Goal: Communication & Community: Share content

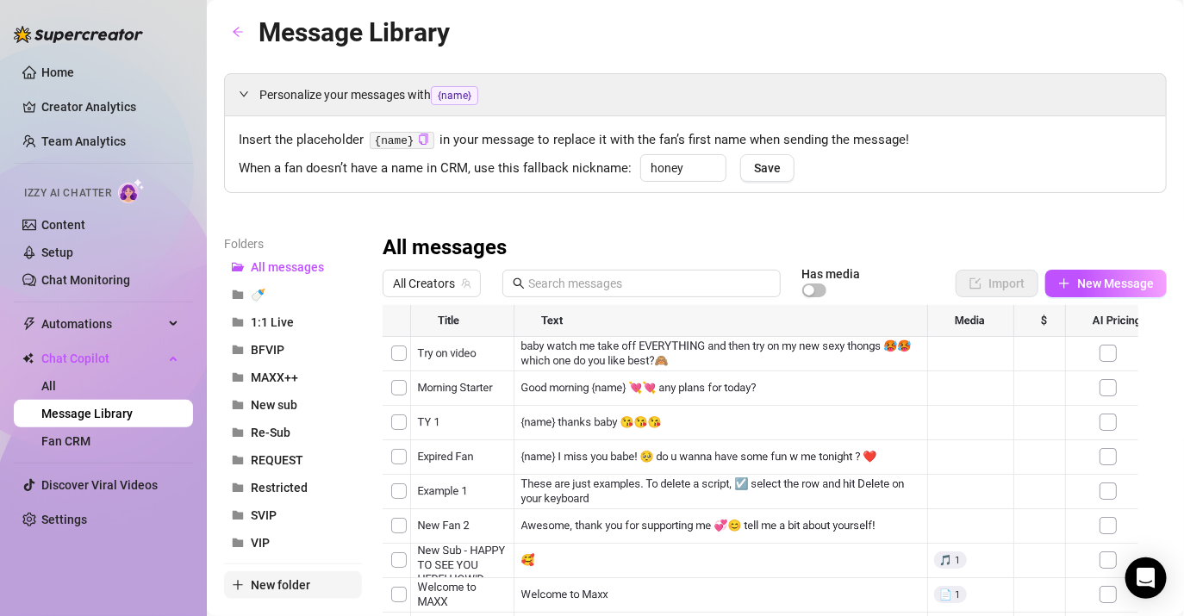
click at [277, 581] on span "New folder" at bounding box center [280, 585] width 59 height 14
click at [273, 567] on input "text" at bounding box center [293, 571] width 138 height 28
type input "AUG RAFFLE"
click at [318, 593] on div "Folders All messages 🍼 1:1 Live AUG RAFFLE BFVIP MAXX++ New sub Re-Sub REQUEST …" at bounding box center [293, 461] width 138 height 455
click at [290, 343] on span "AUG RAFFLE" at bounding box center [286, 350] width 70 height 14
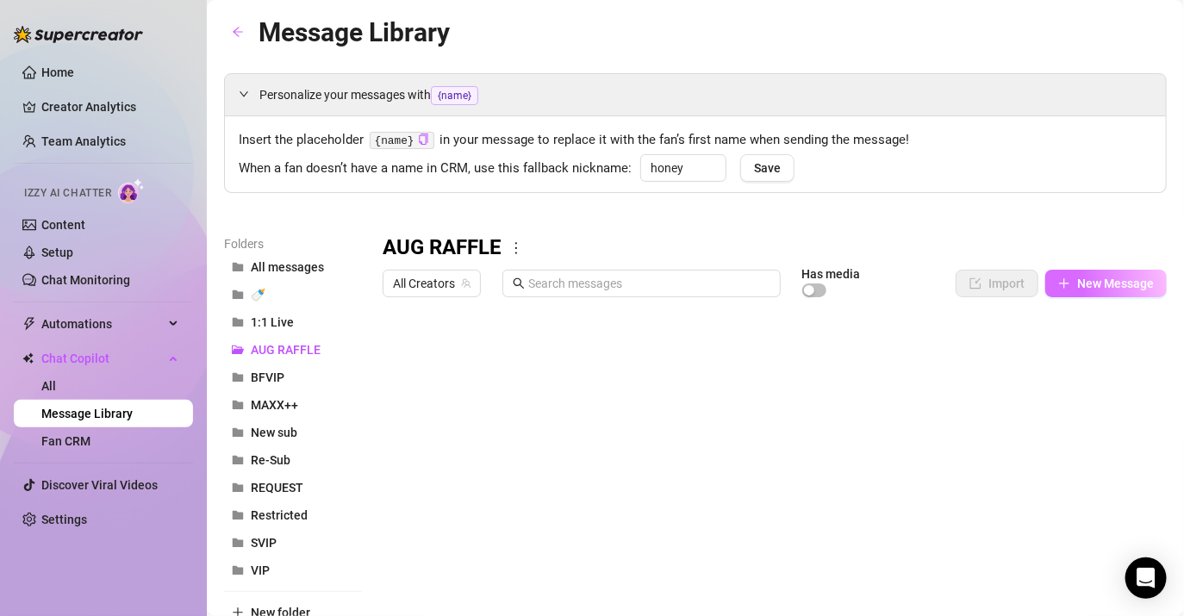
click at [1090, 278] on span "New Message" at bounding box center [1115, 284] width 77 height 14
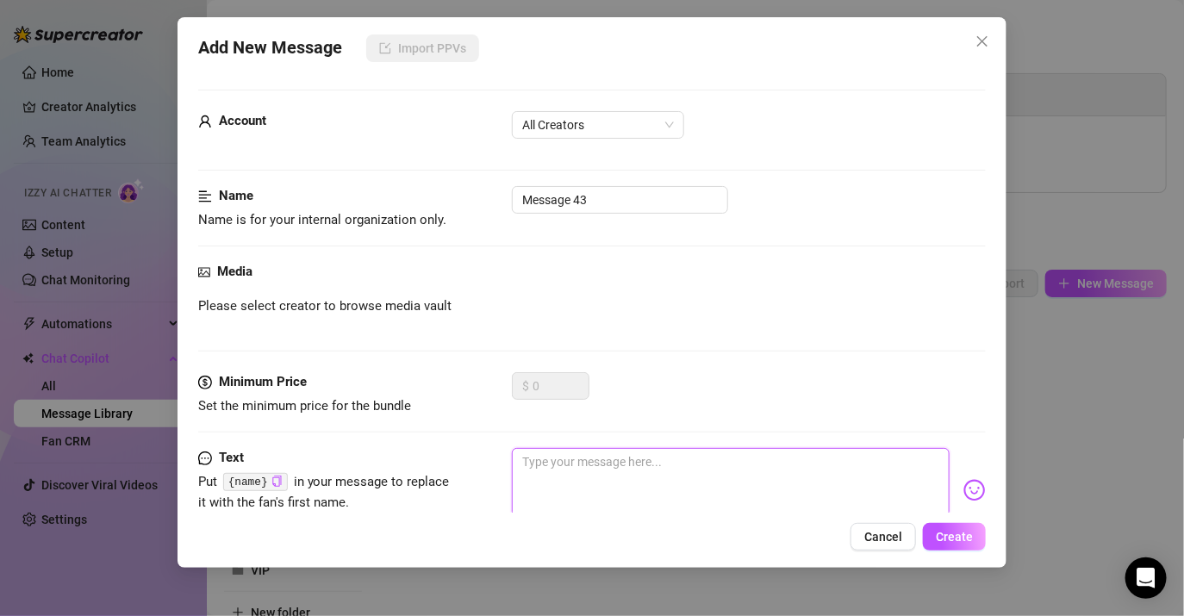
click at [576, 455] on textarea at bounding box center [731, 482] width 438 height 69
paste textarea "Ole, are you ready to grab 3 more tickets for my 3rd anniversary raffle for onl…"
type textarea "Ole, are you ready to grab 3 more tickets for my 3rd anniversary raffle for onl…"
drag, startPoint x: 540, startPoint y: 458, endPoint x: 486, endPoint y: 454, distance: 54.4
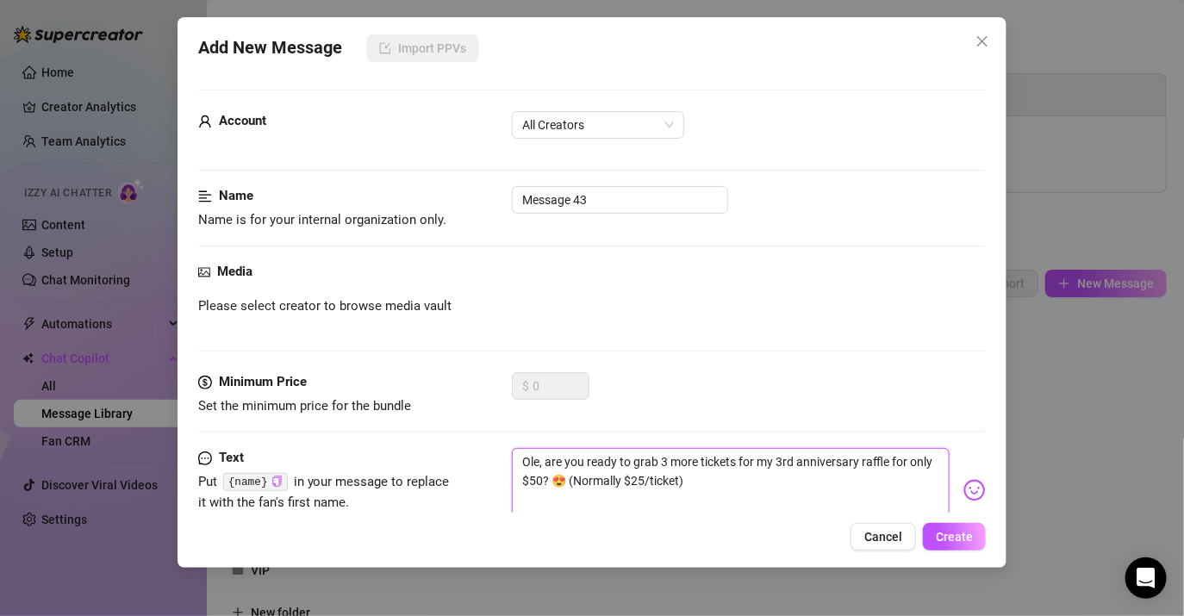
click at [486, 454] on div "Text Put {name} in your message to replace it with the fan's first name. [PERSO…" at bounding box center [591, 490] width 787 height 84
click at [274, 484] on icon "copy" at bounding box center [276, 481] width 11 height 11
drag, startPoint x: 538, startPoint y: 456, endPoint x: 489, endPoint y: 442, distance: 51.0
click at [489, 442] on form "Account All Creators Name Name is for your internal organization only. Message …" at bounding box center [591, 365] width 787 height 550
paste textarea "{name}"
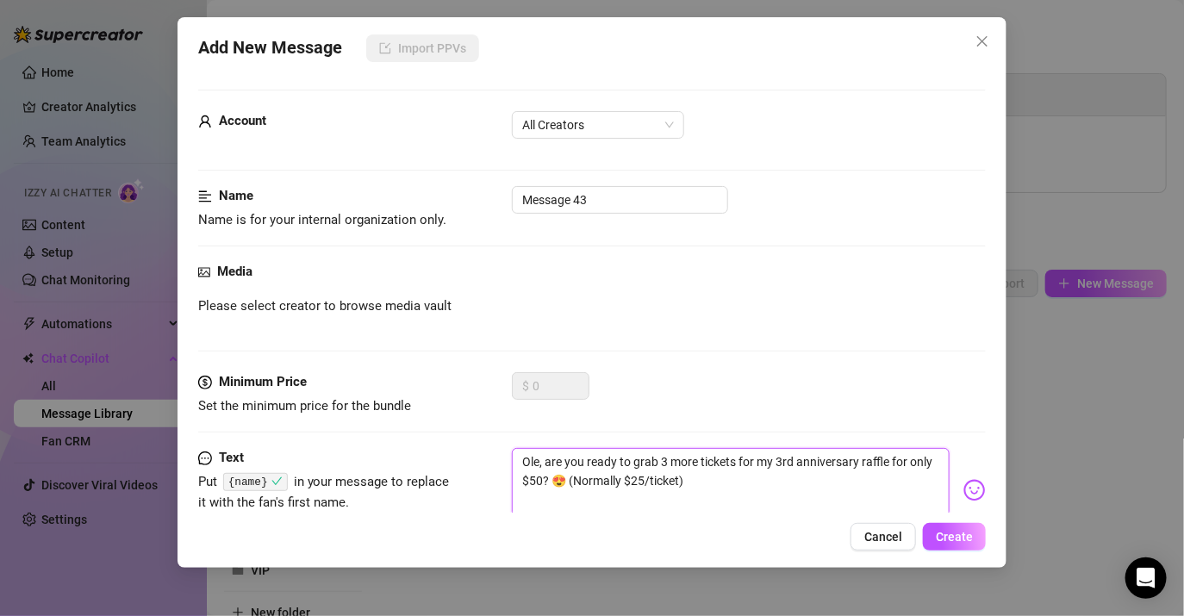
type textarea "{name}, are you ready to grab 3 more tickets for my 3rd anniversary raffle for …"
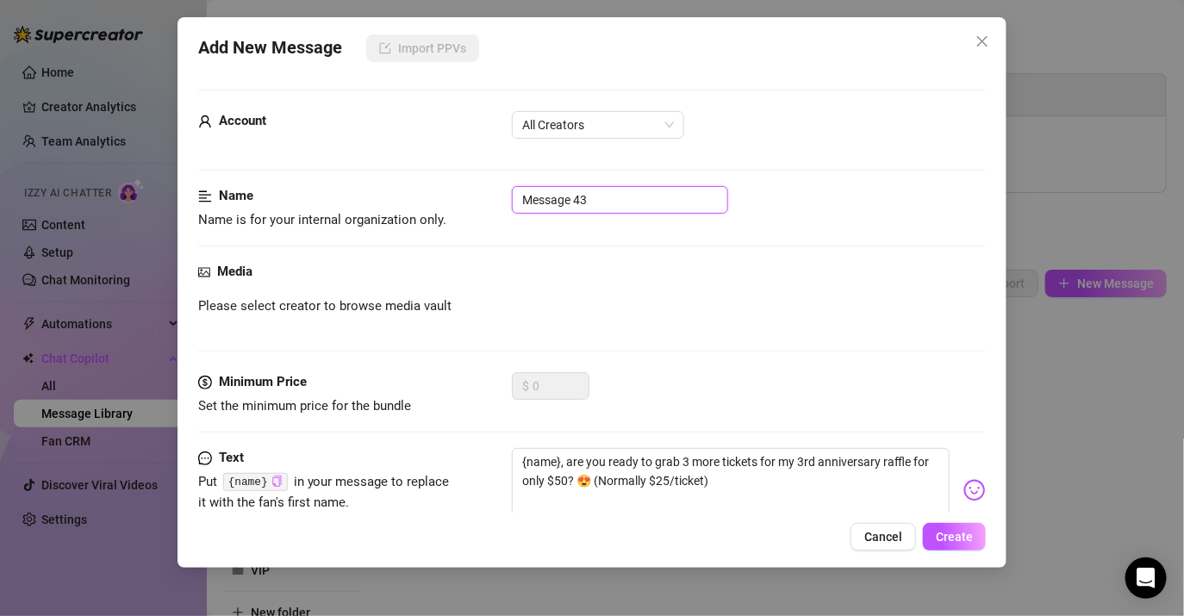
drag, startPoint x: 608, startPoint y: 197, endPoint x: 395, endPoint y: 173, distance: 215.0
click at [395, 173] on form "Account All Creators Name Name is for your internal organization only. Message …" at bounding box center [591, 365] width 787 height 550
click at [329, 300] on span "Please select creator to browse media vault" at bounding box center [324, 306] width 253 height 21
drag, startPoint x: 554, startPoint y: 200, endPoint x: 446, endPoint y: 170, distance: 111.8
click at [446, 170] on form "Account All Creators Name Name is for your internal organization only. MAXX 01 …" at bounding box center [591, 365] width 787 height 550
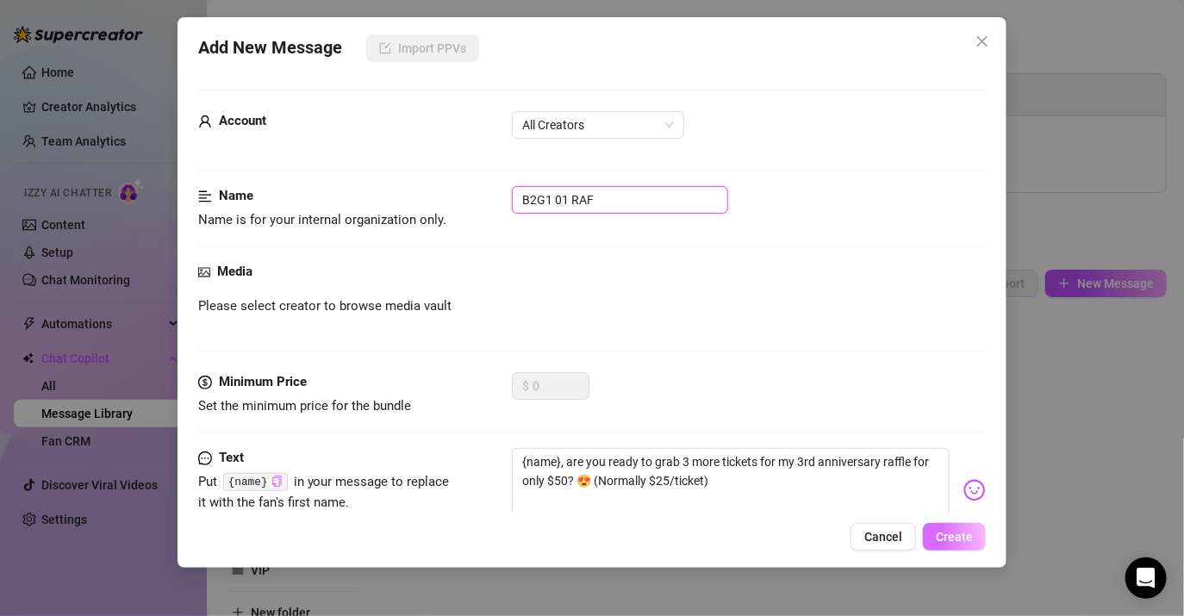
type input "B2G1 01 RAF"
click at [971, 535] on span "Create" at bounding box center [954, 537] width 37 height 14
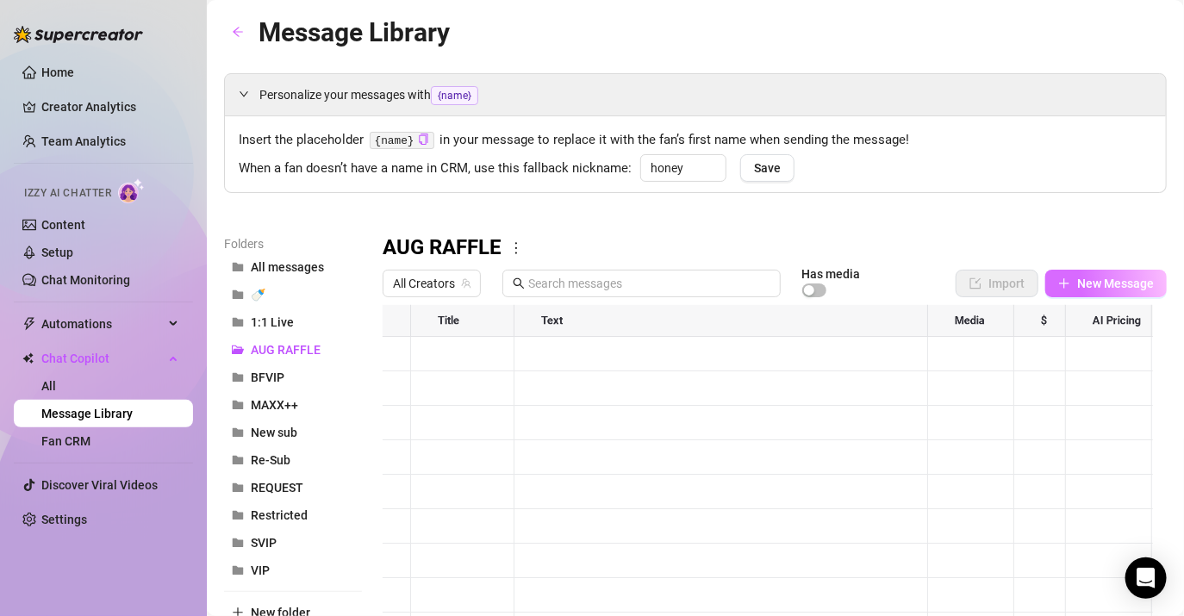
click at [1105, 277] on span "New Message" at bounding box center [1115, 284] width 77 height 14
type textarea "Type your message here..."
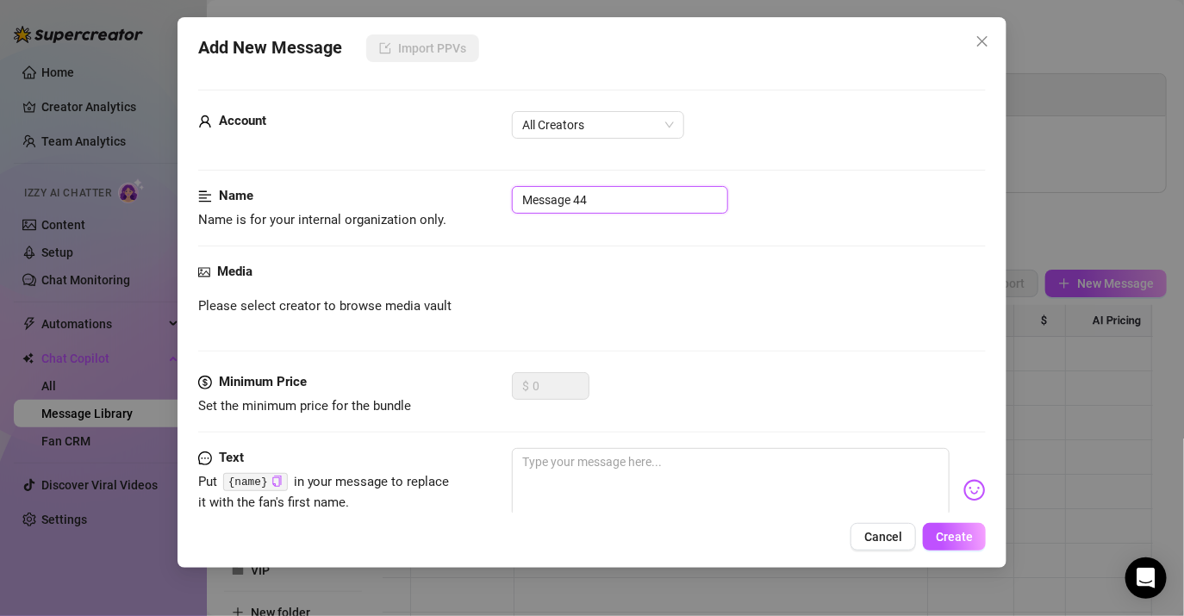
drag, startPoint x: 613, startPoint y: 203, endPoint x: 379, endPoint y: 170, distance: 235.9
click at [379, 170] on form "Account All Creators Name Name is for your internal organization only. Message …" at bounding box center [591, 365] width 787 height 550
type input "B2G1 02 RAF"
click at [613, 482] on textarea at bounding box center [731, 482] width 438 height 69
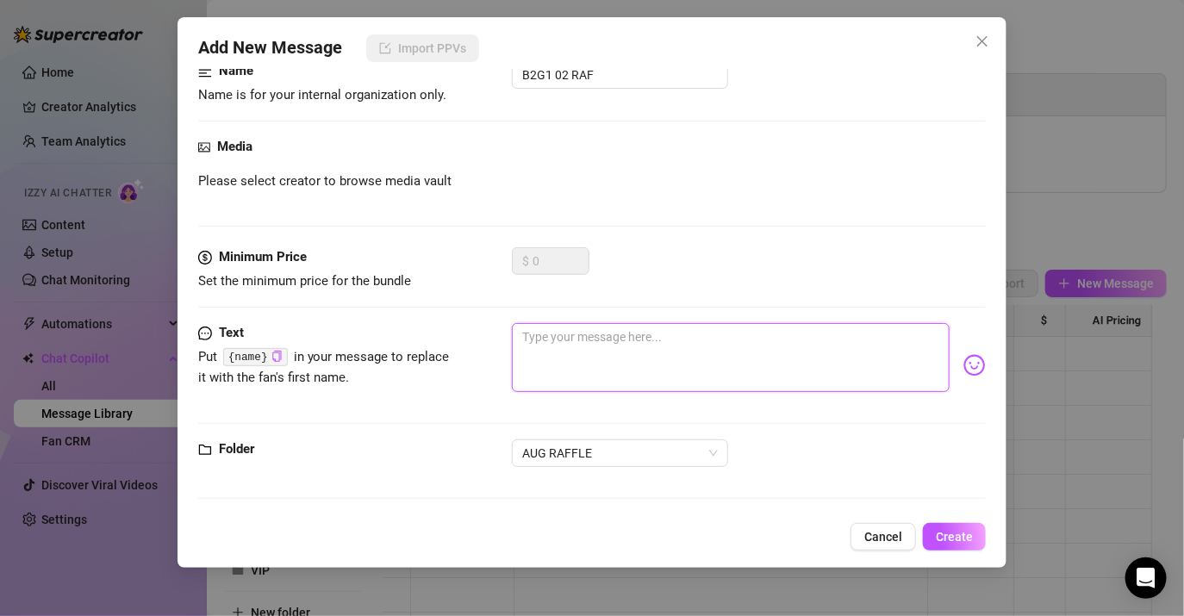
click at [587, 370] on textarea at bounding box center [731, 357] width 438 height 69
type textarea "L"
type textarea "Li"
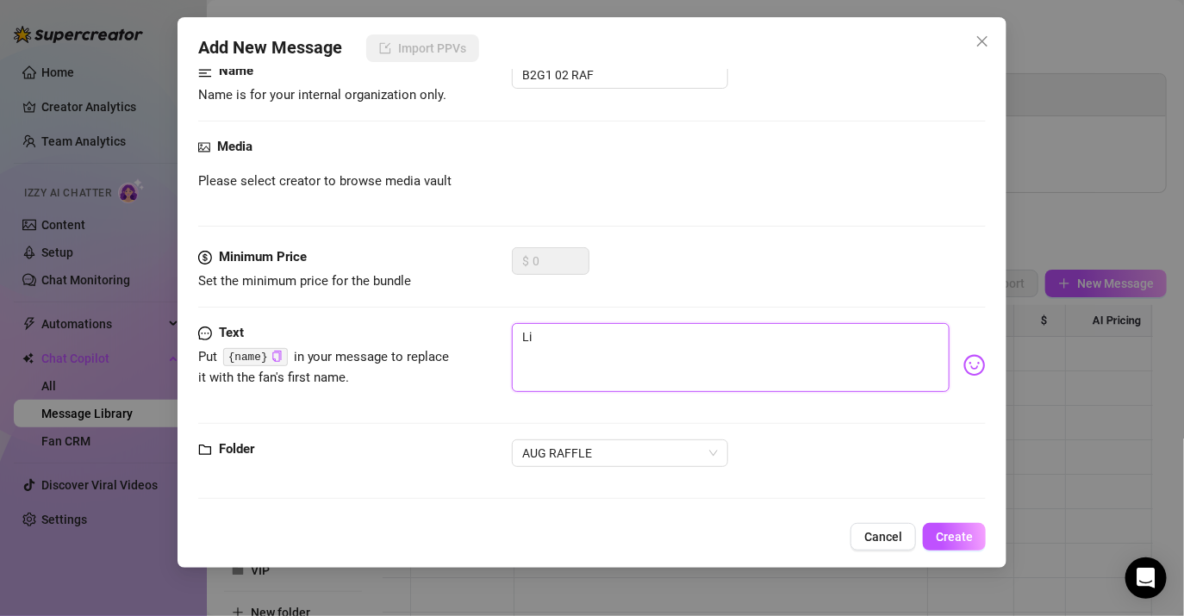
type textarea "Lim"
type textarea "Limi"
type textarea "Limit"
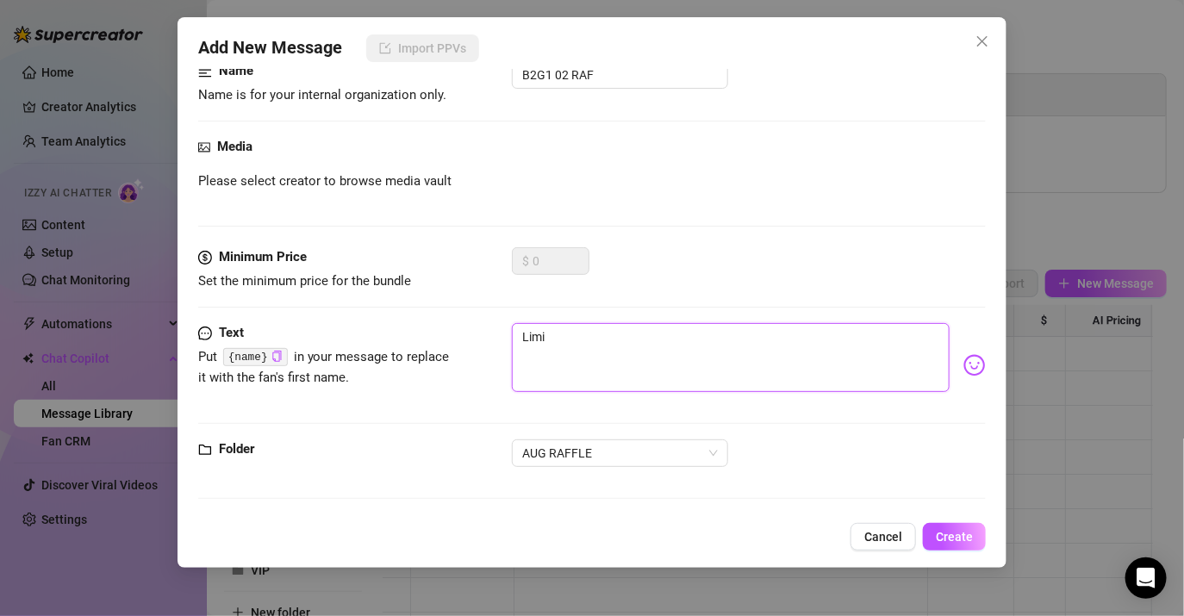
type textarea "Limit"
type textarea "Limite"
type textarea "Limited"
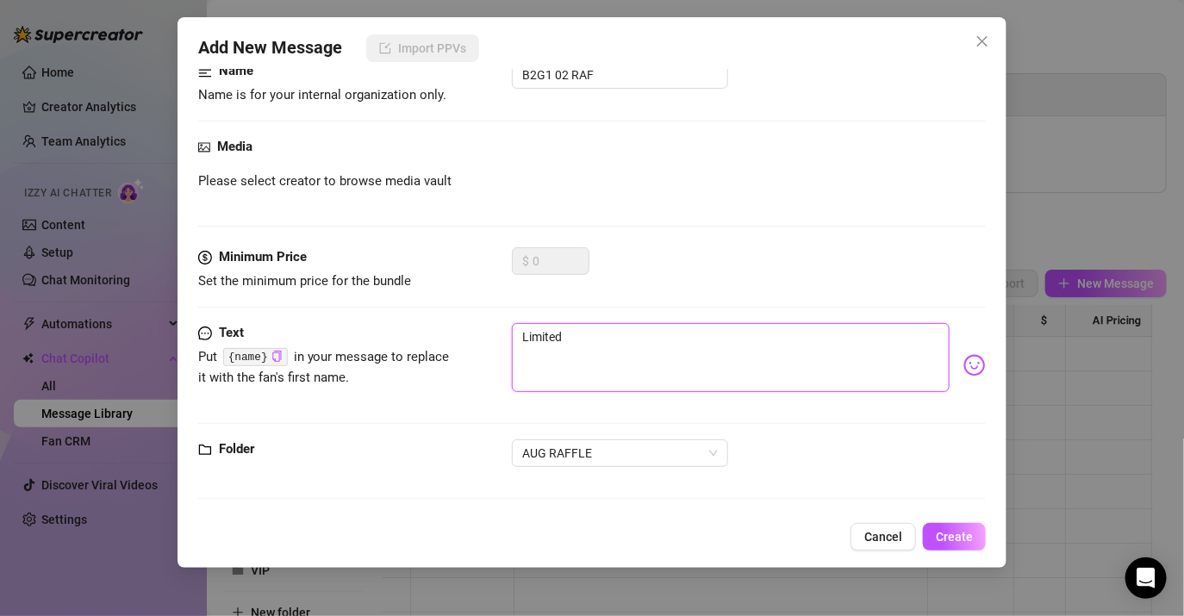
type textarea "Limited"
type textarea "Limited t"
type textarea "Limited ti"
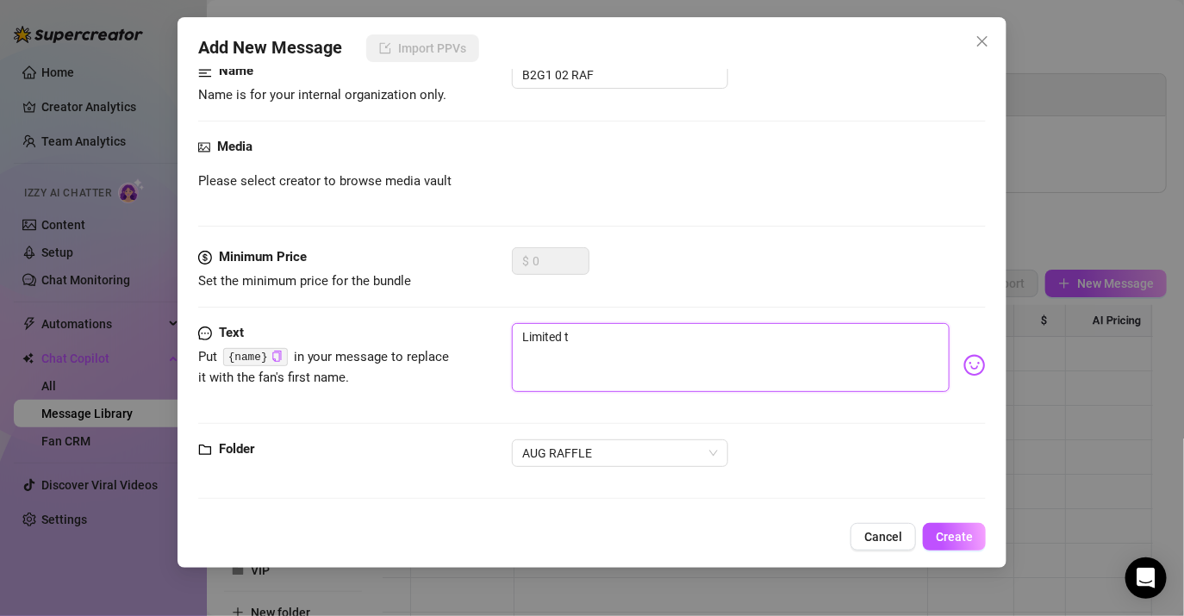
type textarea "Limited ti"
type textarea "Limited [PERSON_NAME]"
type textarea "Limited time"
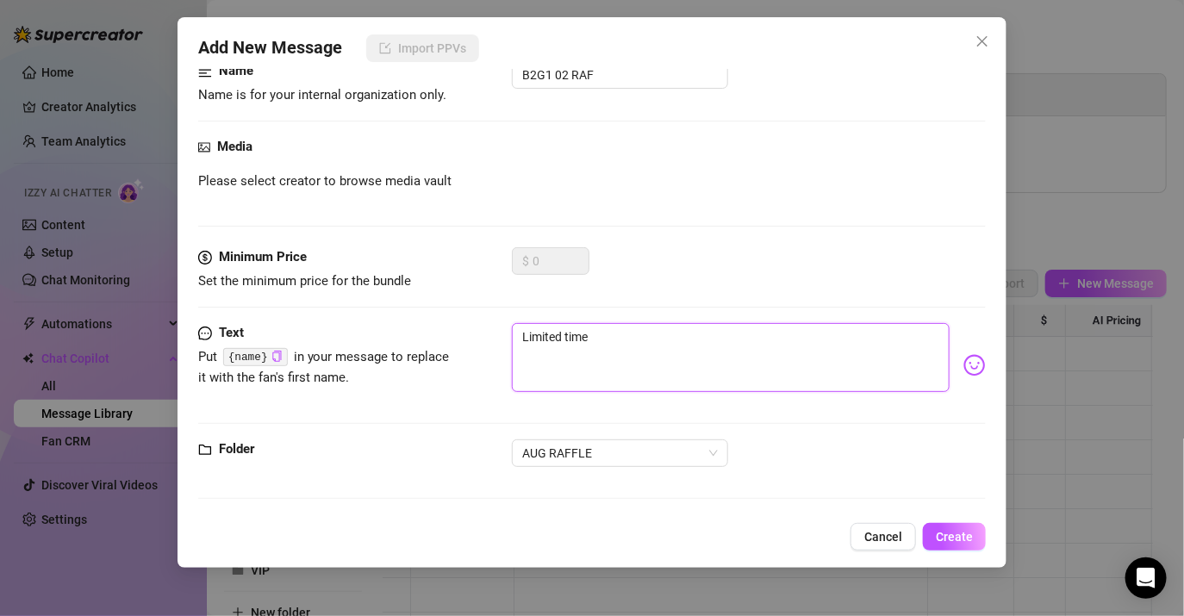
type textarea "Limited time"
type textarea "Limited time o"
type textarea "Limited time of"
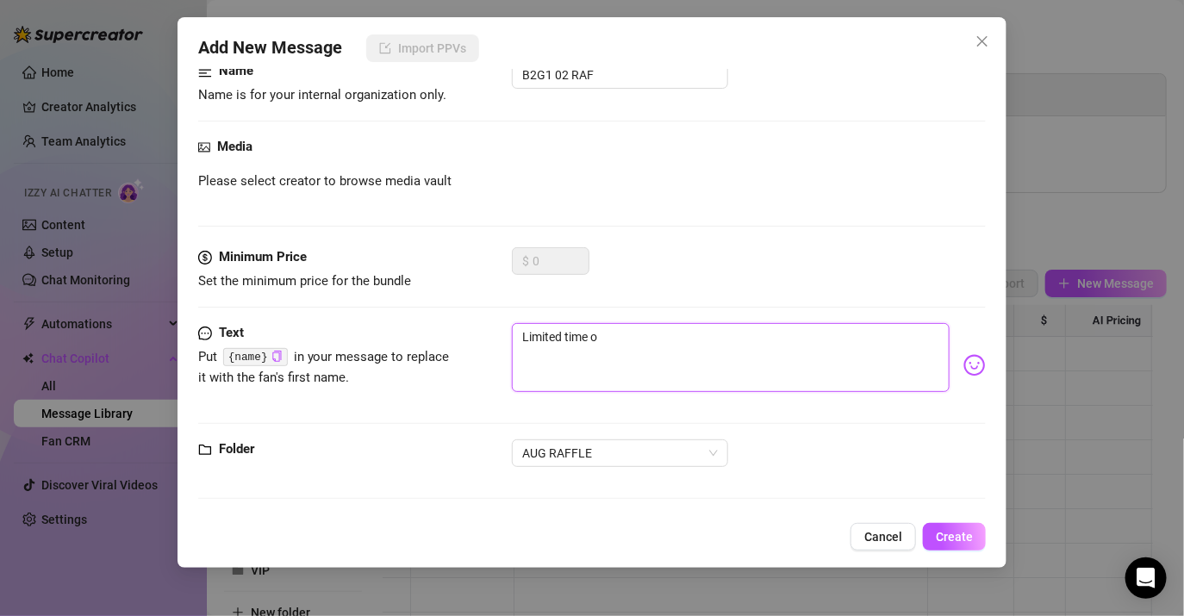
type textarea "Limited time of"
type textarea "Limited time off"
type textarea "Limited time offe"
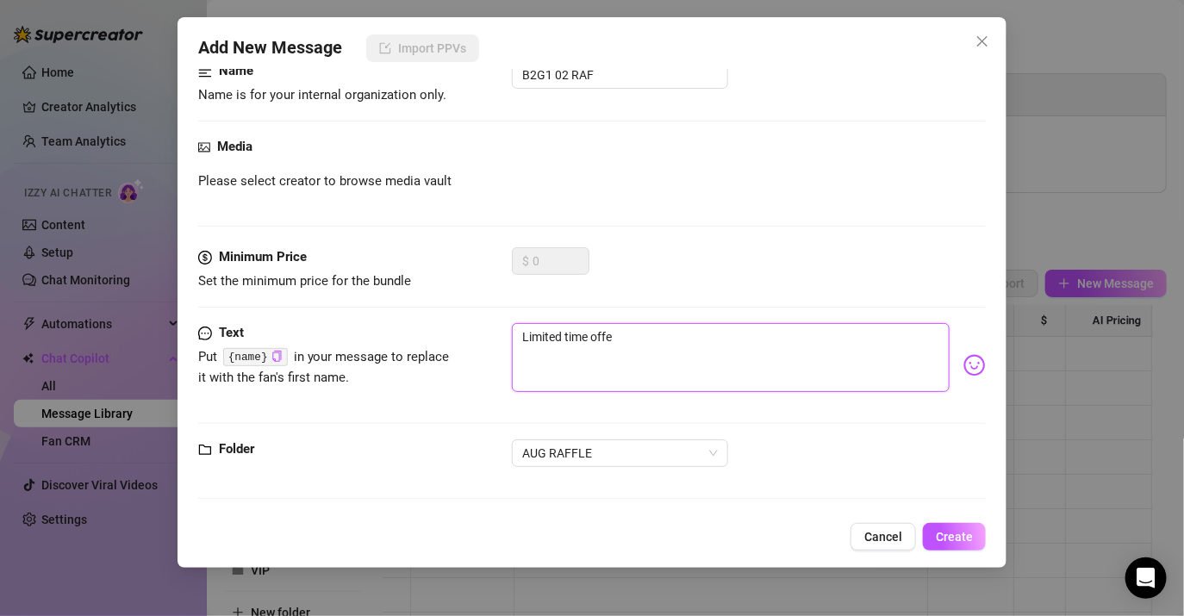
type textarea "Limited time offer"
type textarea "Limited time offer i"
type textarea "Limited time offer in"
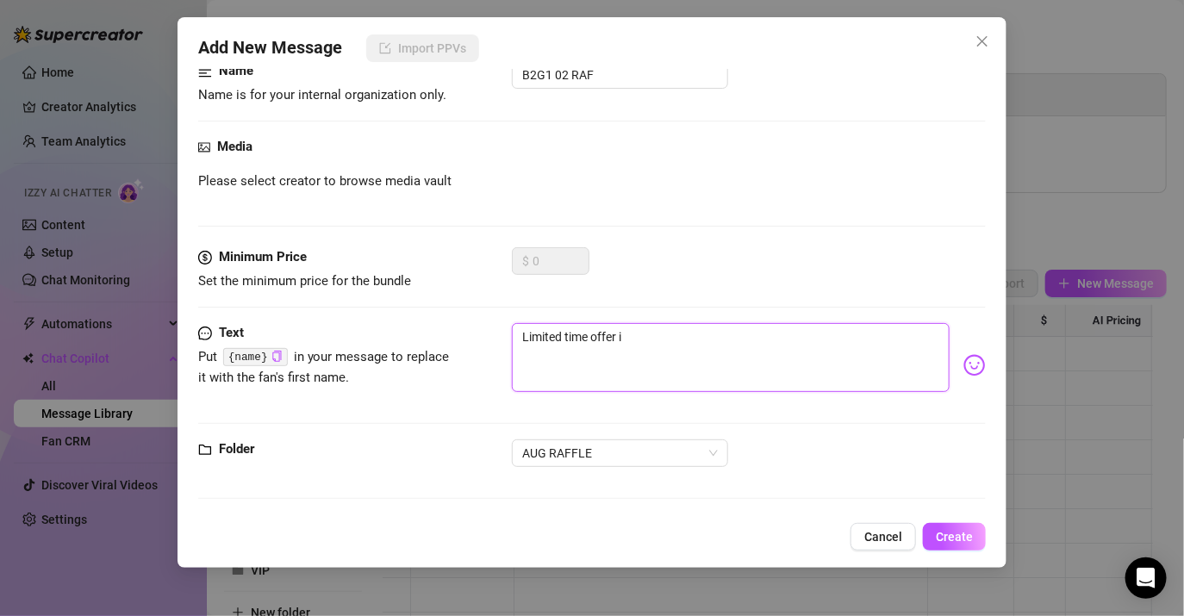
type textarea "Limited time offer in"
type textarea "Limited time offer ink"
type textarea "Limited time offer inky"
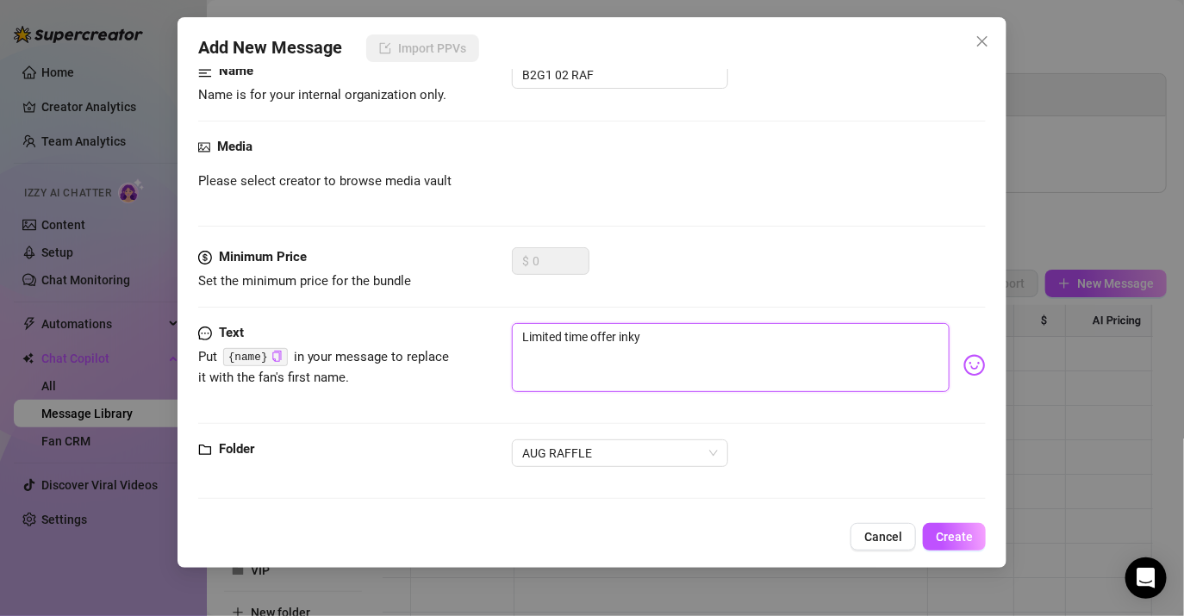
type textarea "Limited time offer ink"
type textarea "Limited time offer in"
type textarea "Limited time offer i"
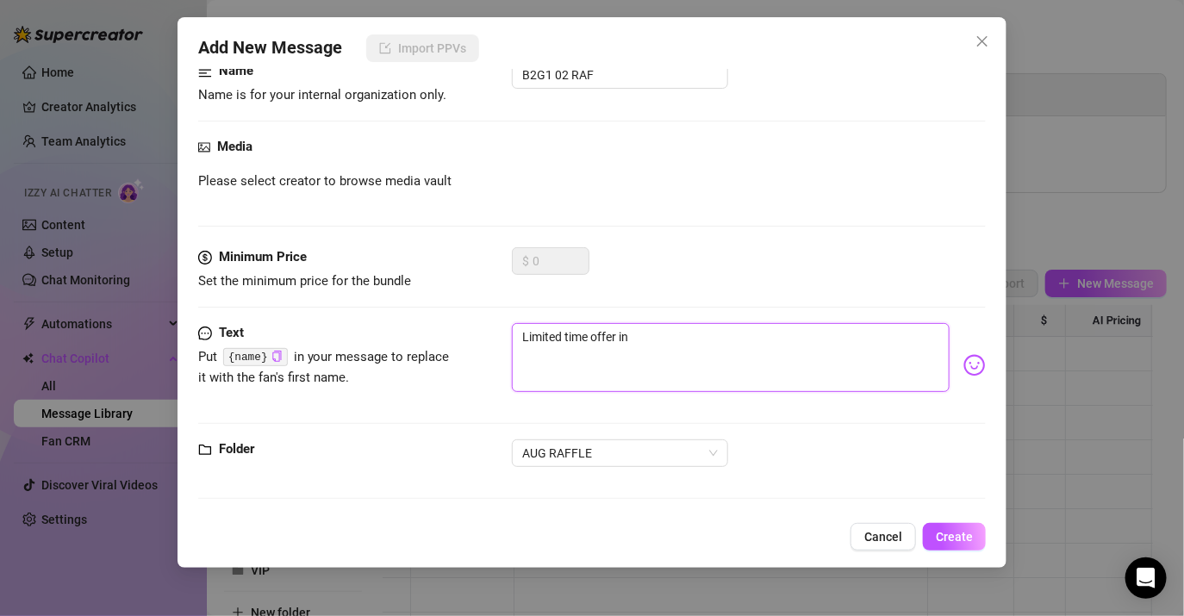
type textarea "Limited time offer i"
type textarea "Limited time offer"
type textarea "Limited time offer o"
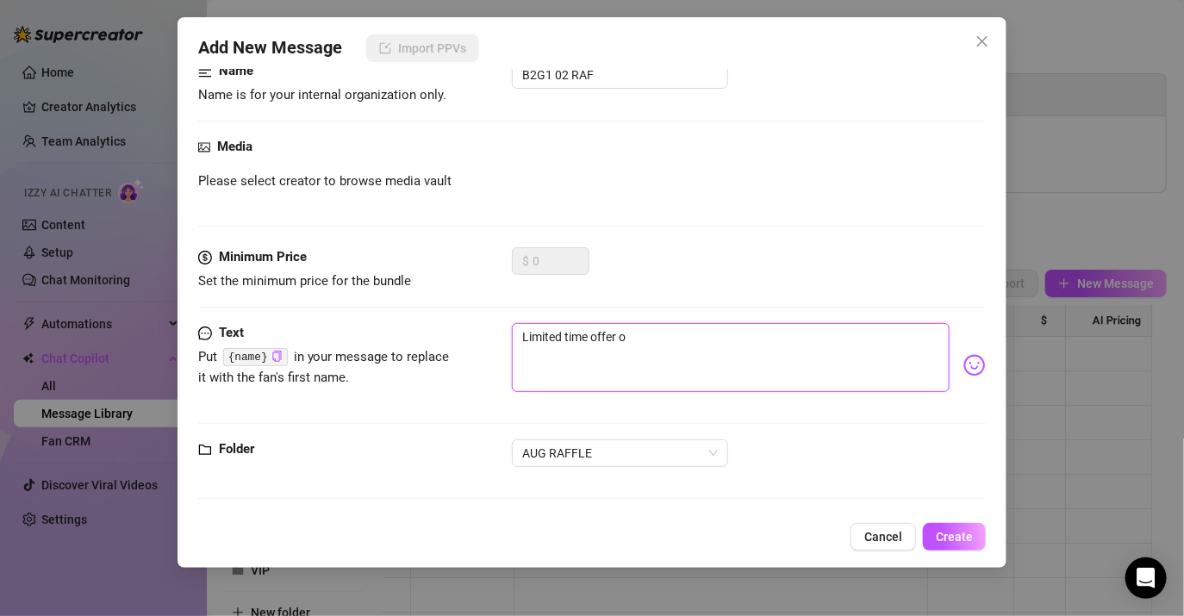
type textarea "Limited time offer on"
type textarea "Limited time offer onl"
type textarea "Limited time offer only"
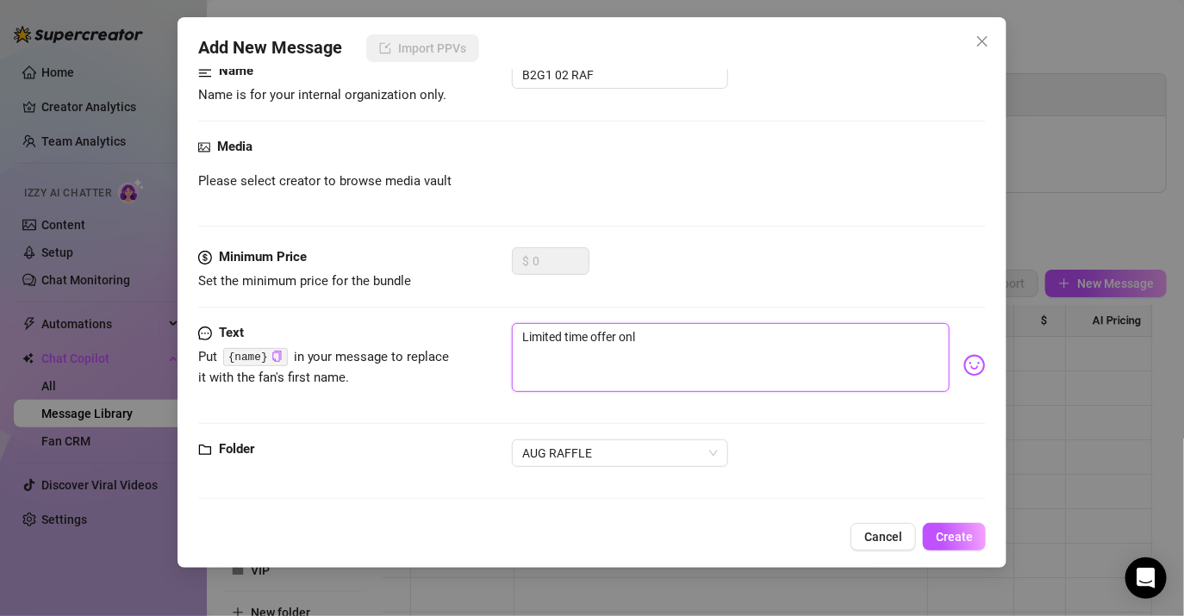
type textarea "Limited time offer only"
type textarea "Limited time offer only b"
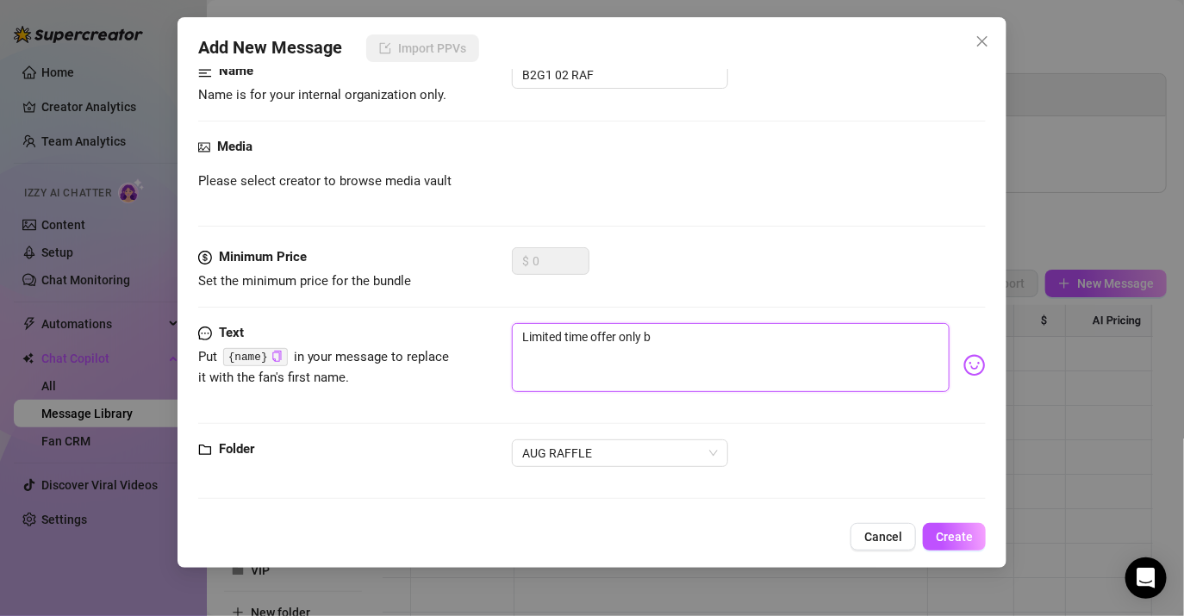
type textarea "Limited time offer only ba"
type textarea "Limited time offer only bab"
type textarea "Limited time offer only babe"
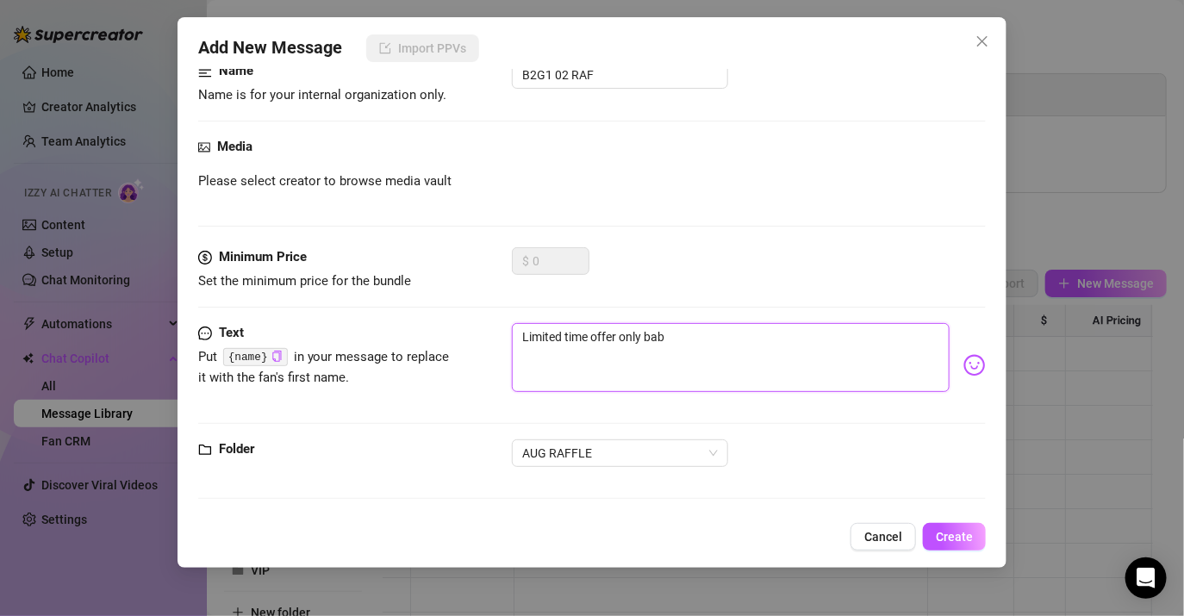
type textarea "Limited time offer only babe"
type textarea "Limited time offer only babe1"
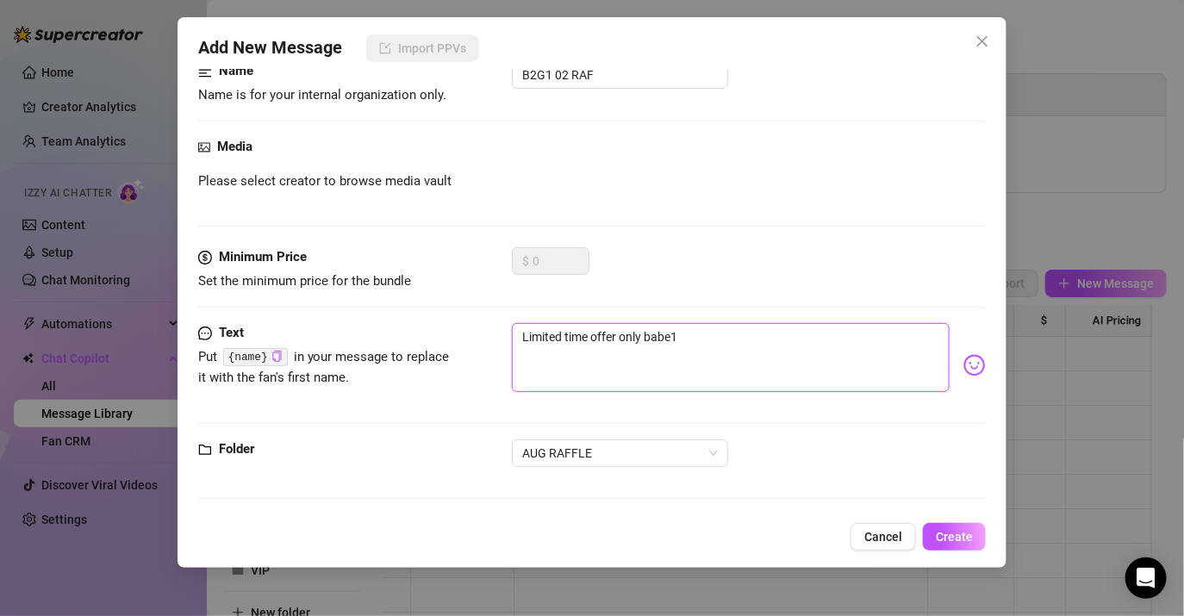
type textarea "Limited time offer only babe1"
type textarea "Limited time offer only babe"
type textarea "Limited time offer only babe!"
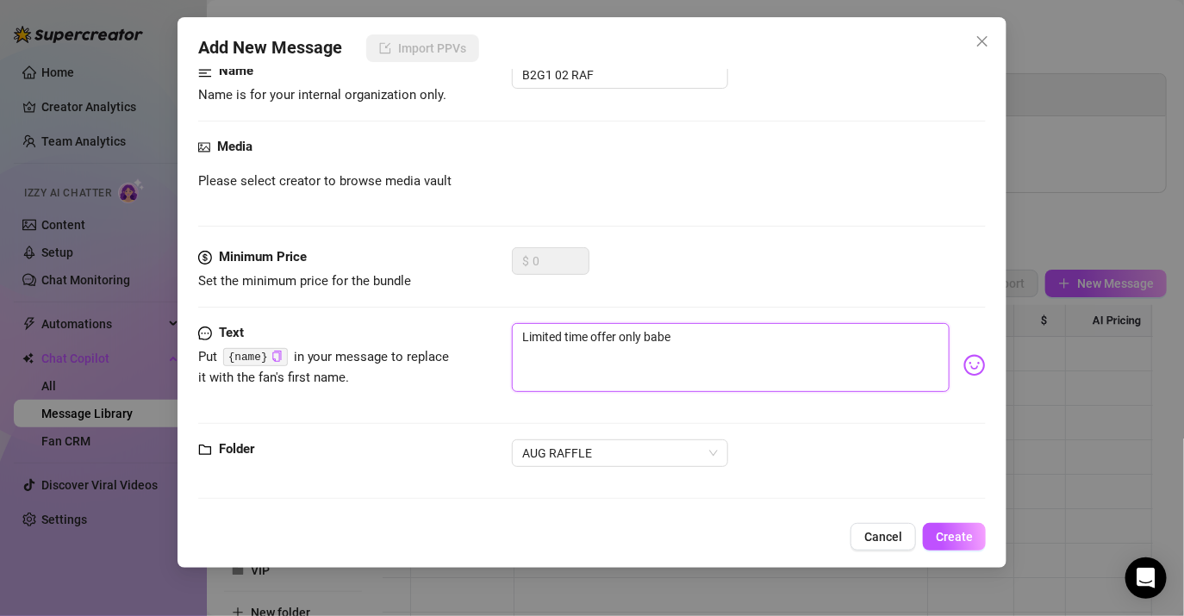
type textarea "Limited time offer only babe!"
type textarea "Limited time offer only babe! I"
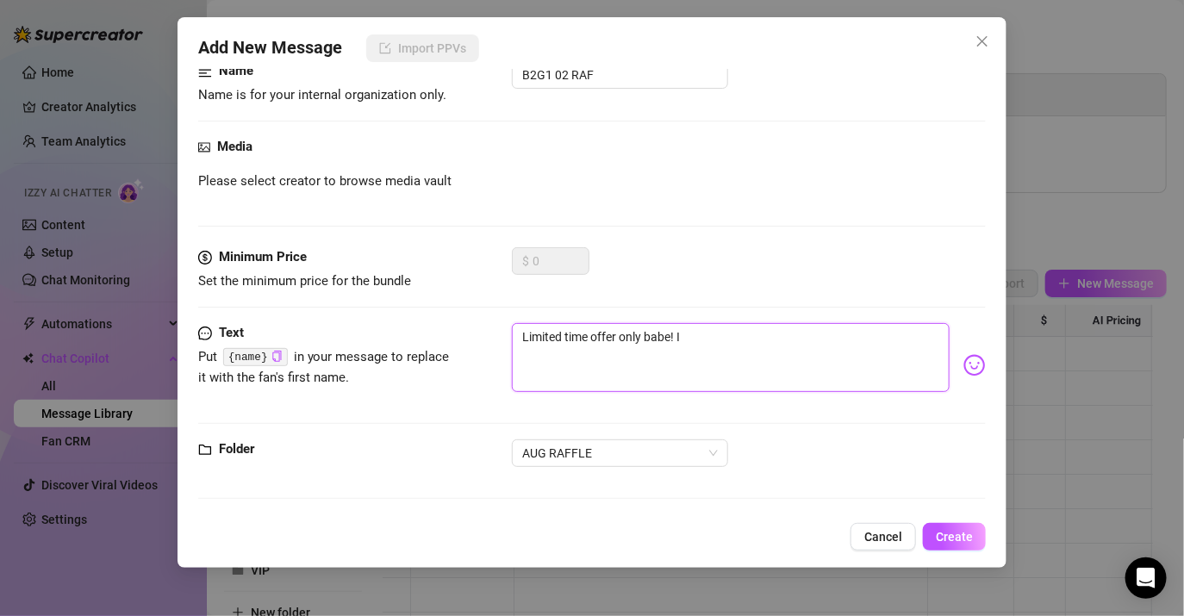
type textarea "Limited time offer only babe! It"
type textarea "Limited time offer only babe! It w"
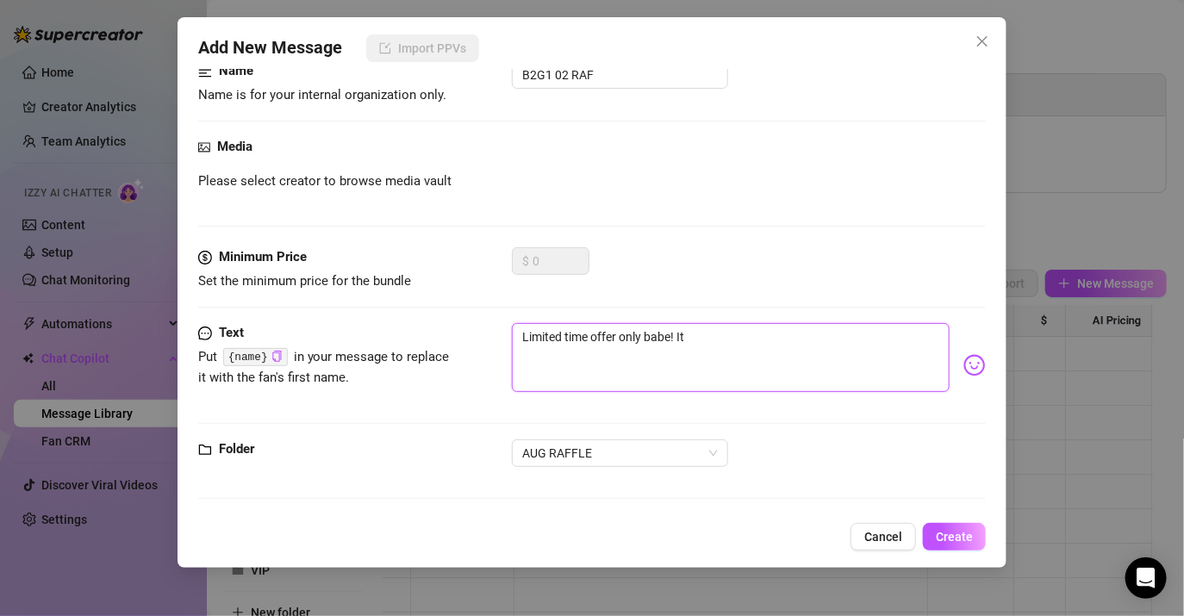
type textarea "Limited time offer only babe! It w"
type textarea "Limited time offer only babe! It wo"
type textarea "Limited time offer only babe! It wou"
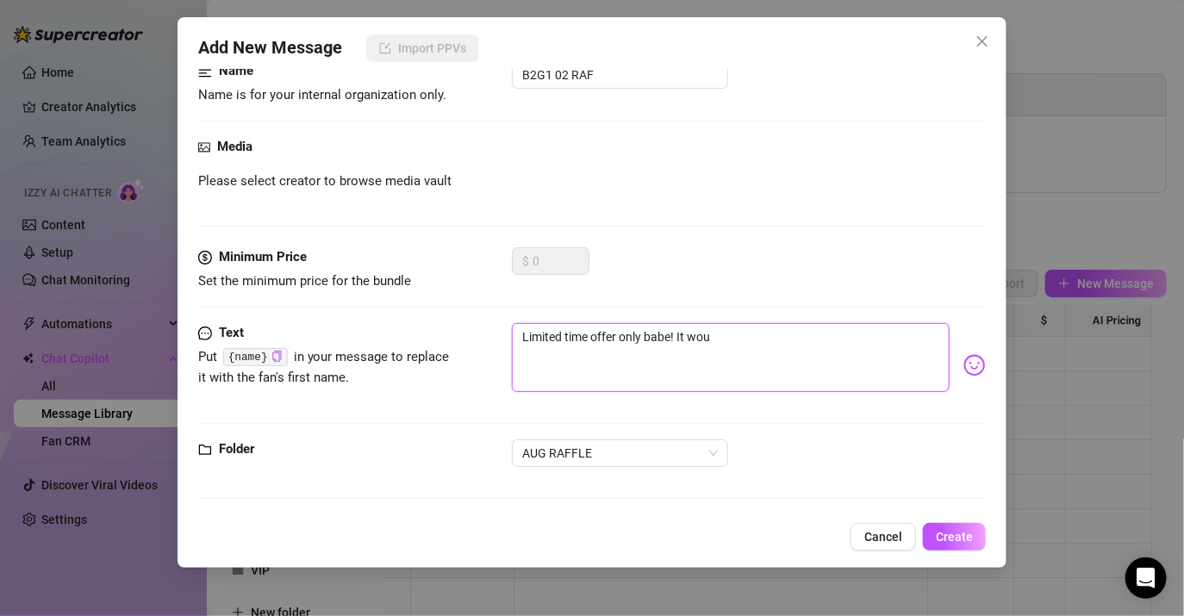
type textarea "Limited time offer only babe! It woul"
type textarea "Limited time offer only babe! It would"
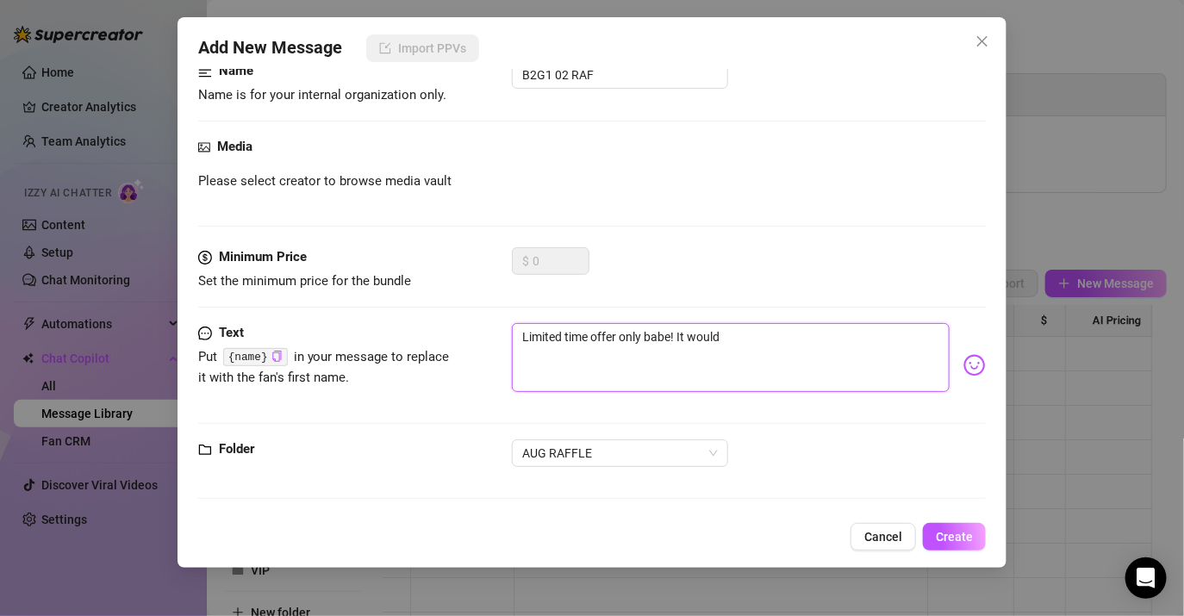
type textarea "Limited time offer only babe! It would"
type textarea "Limited time offer only babe! It would m"
type textarea "Limited time offer only babe! It would me"
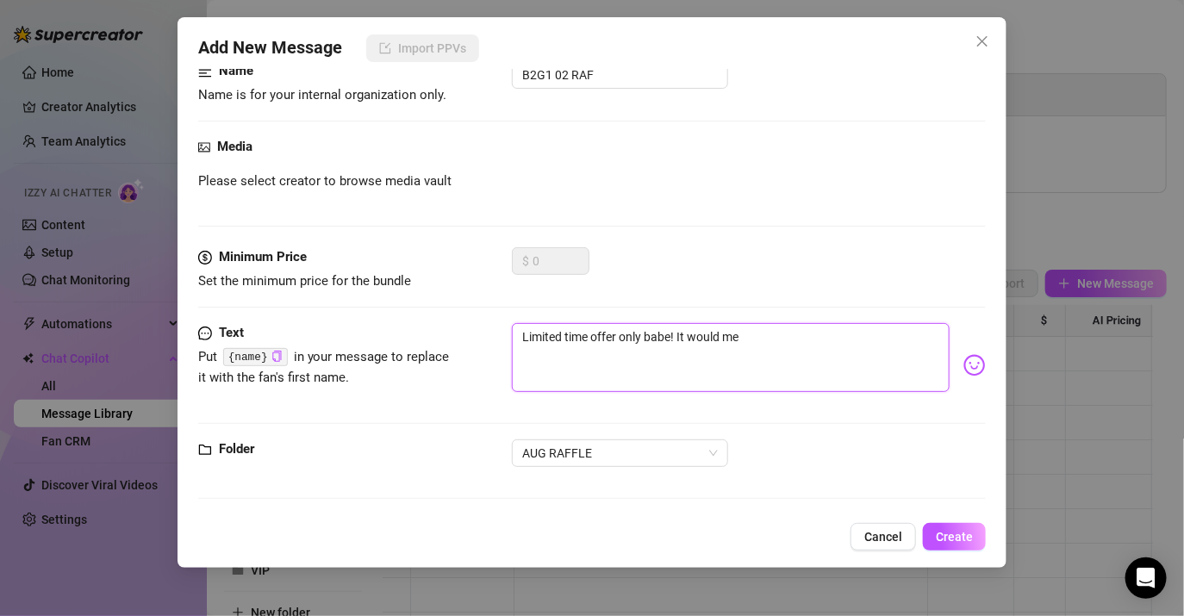
type textarea "Limited time offer only babe! It would mea"
type textarea "Limited time offer only babe! It would mean"
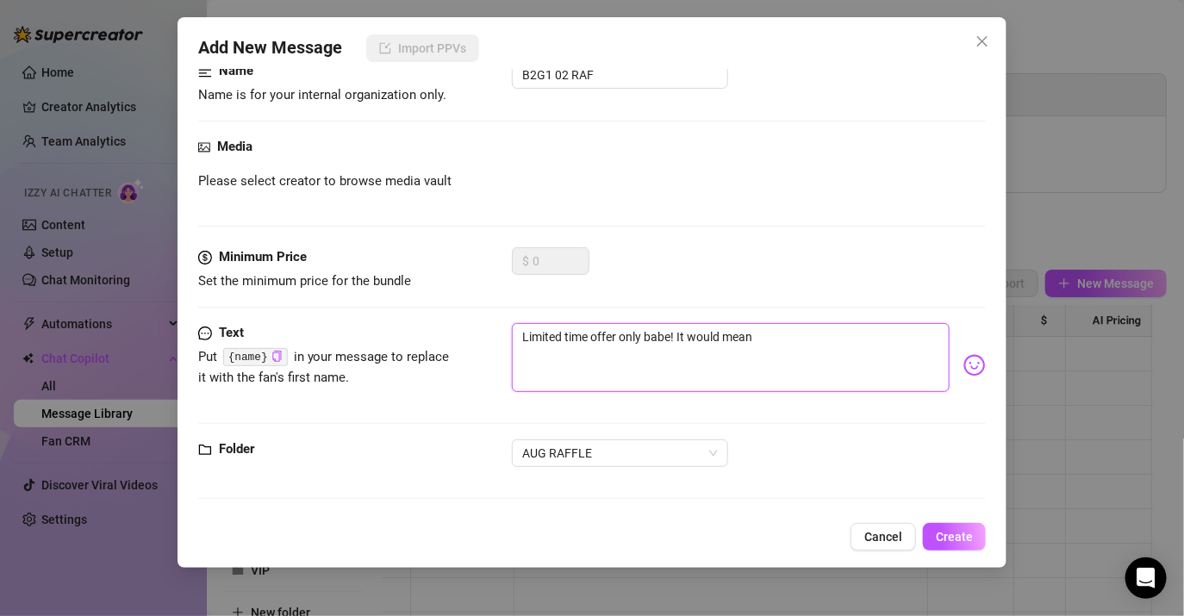
type textarea "Limited time offer only babe! It would mean a"
type textarea "Limited time offer only babe! It would mean a l"
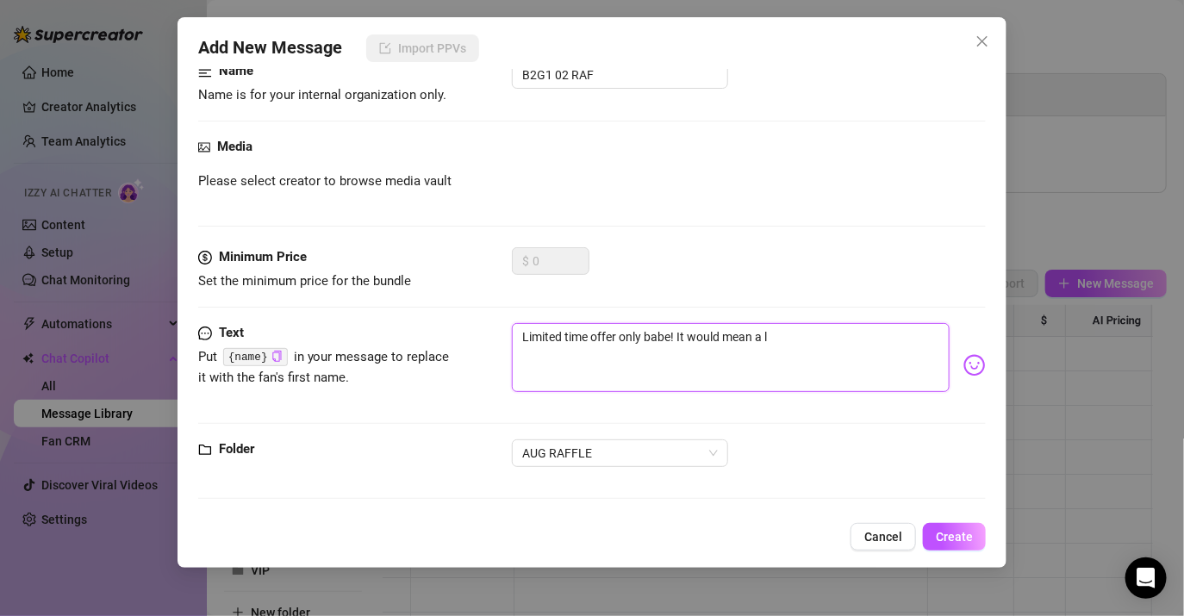
type textarea "Limited time offer only babe! It would mean a lo"
type textarea "Limited time offer only babe! It would mean a lot"
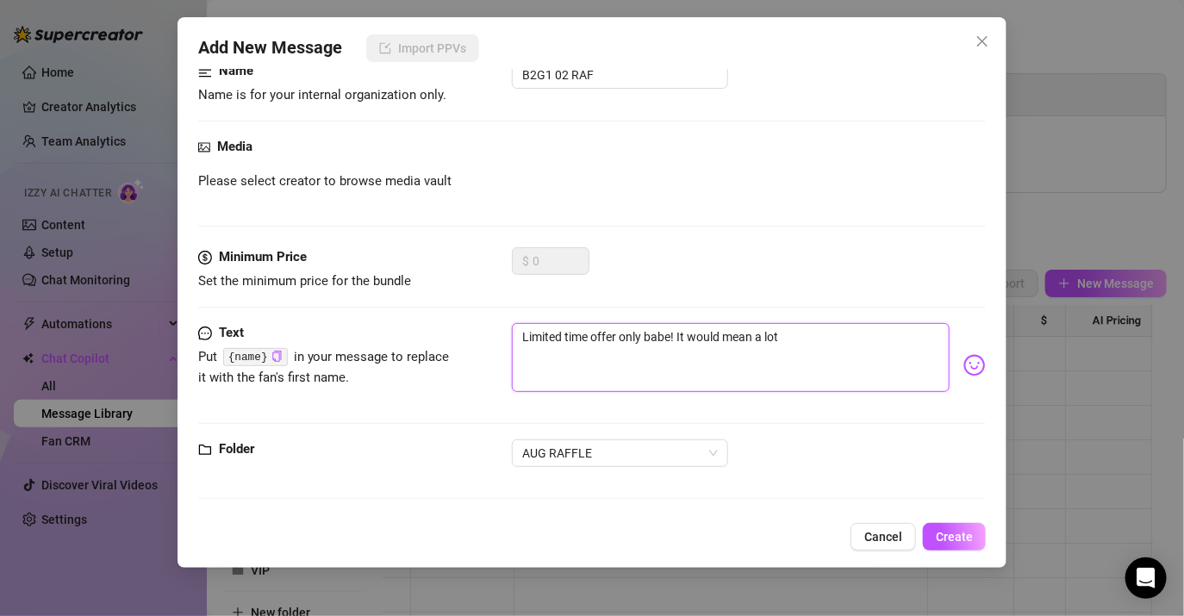
type textarea "Limited time offer only babe! It would mean a lot"
type textarea "Limited time offer only babe! It would mean a lot t"
type textarea "Limited time offer only babe! It would mean a lot to"
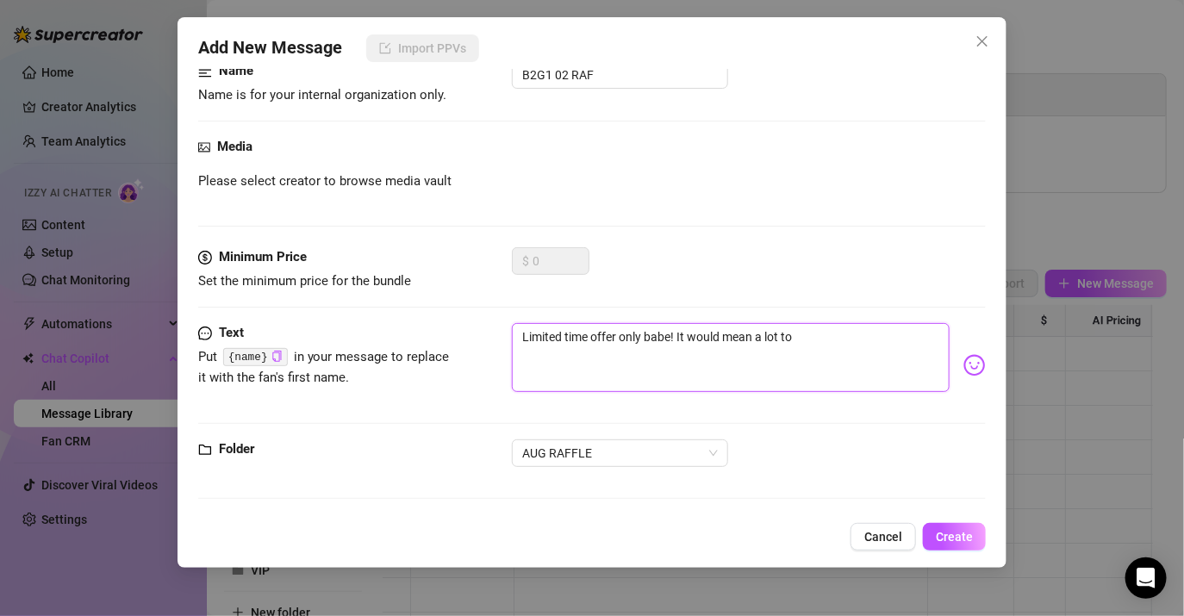
type textarea "Limited time offer only babe! It would mean a lot to"
type textarea "Limited time offer only babe! It would mean a lot to m"
type textarea "Limited time offer only babe! It would mean a lot to me"
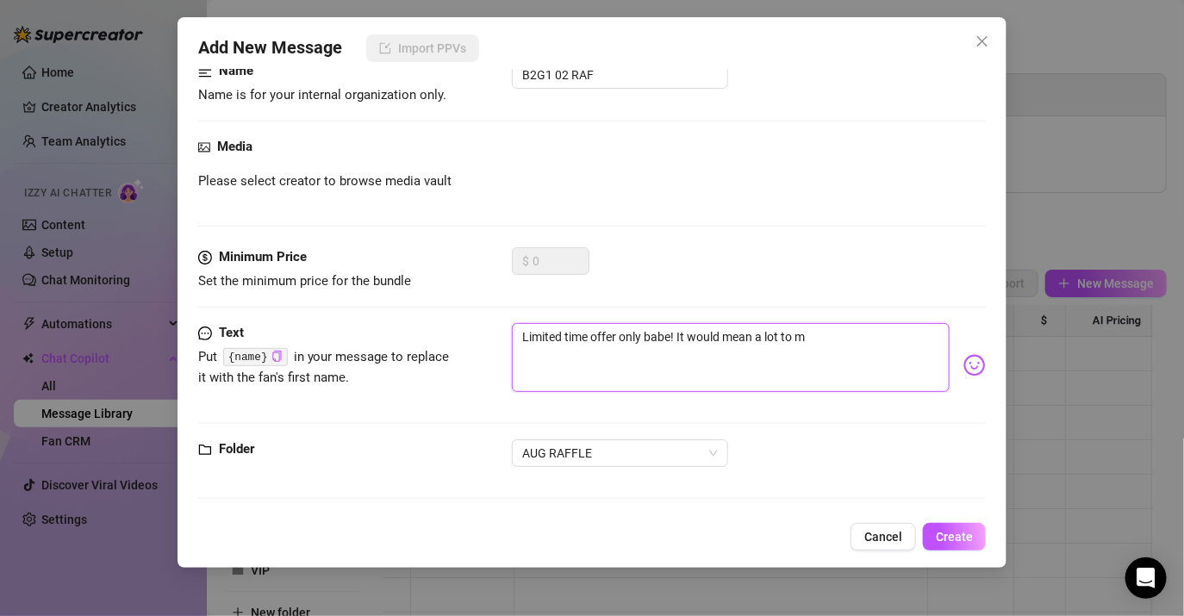
type textarea "Limited time offer only babe! It would mean a lot to me"
type textarea "Limited time offer only babe! It would mean a lot to me i"
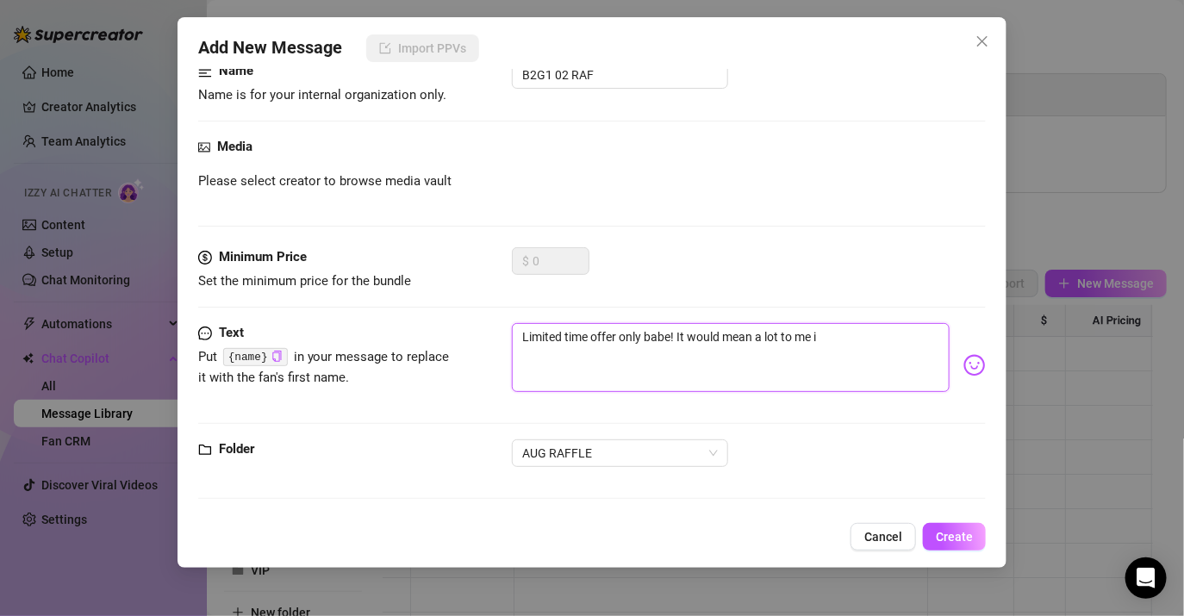
type textarea "Limited time offer only babe! It would mean a lot to me if"
type textarea "Limited time offer only babe! It would mean a lot to me if y"
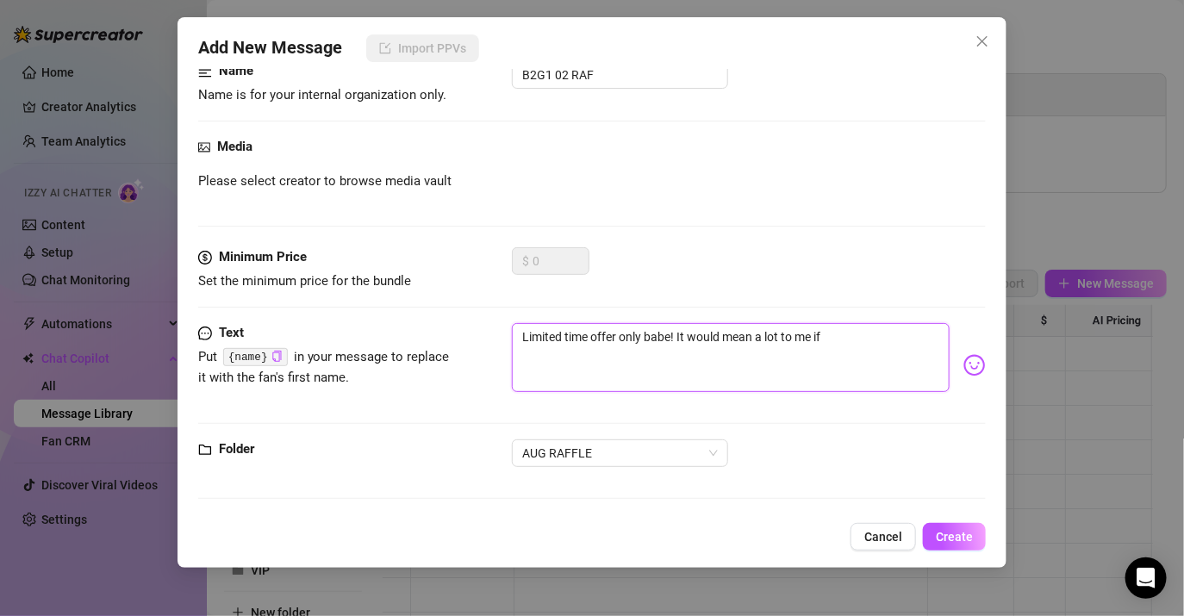
type textarea "Limited time offer only babe! It would mean a lot to me if y"
type textarea "Limited time offer only babe! It would mean a lot to me if yo"
type textarea "Limited time offer only babe! It would mean a lot to me if you"
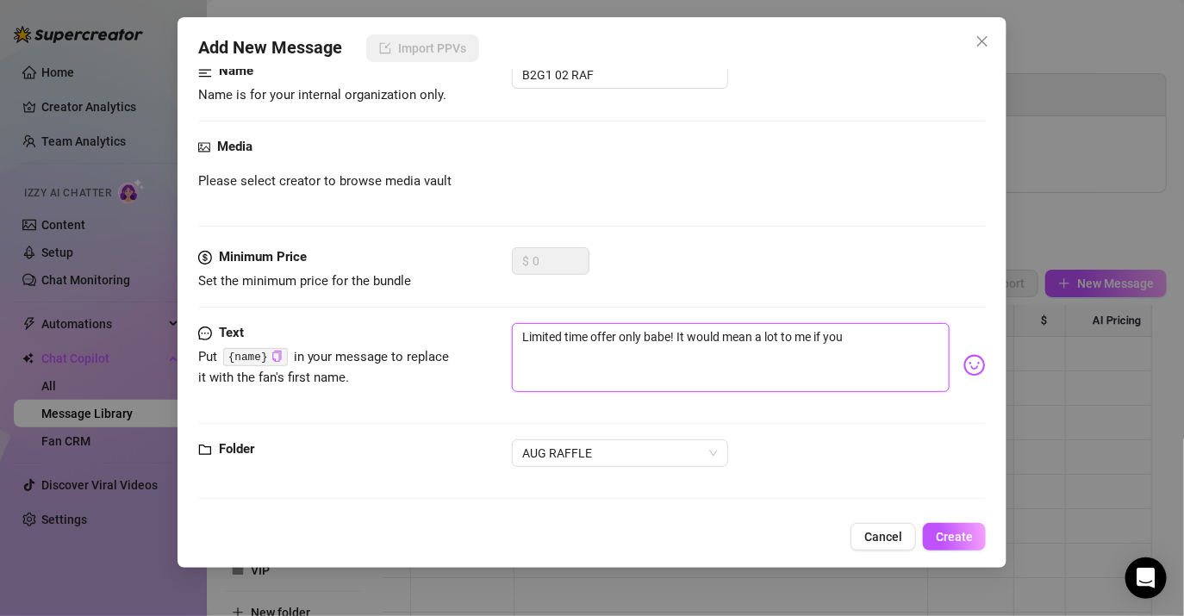
type textarea "Limited time offer only babe! It would mean a lot to me if you"
type textarea "Limited time offer only babe! It would mean a lot to me if you j"
type textarea "Limited time offer only babe! It would mean a lot to me if you jo"
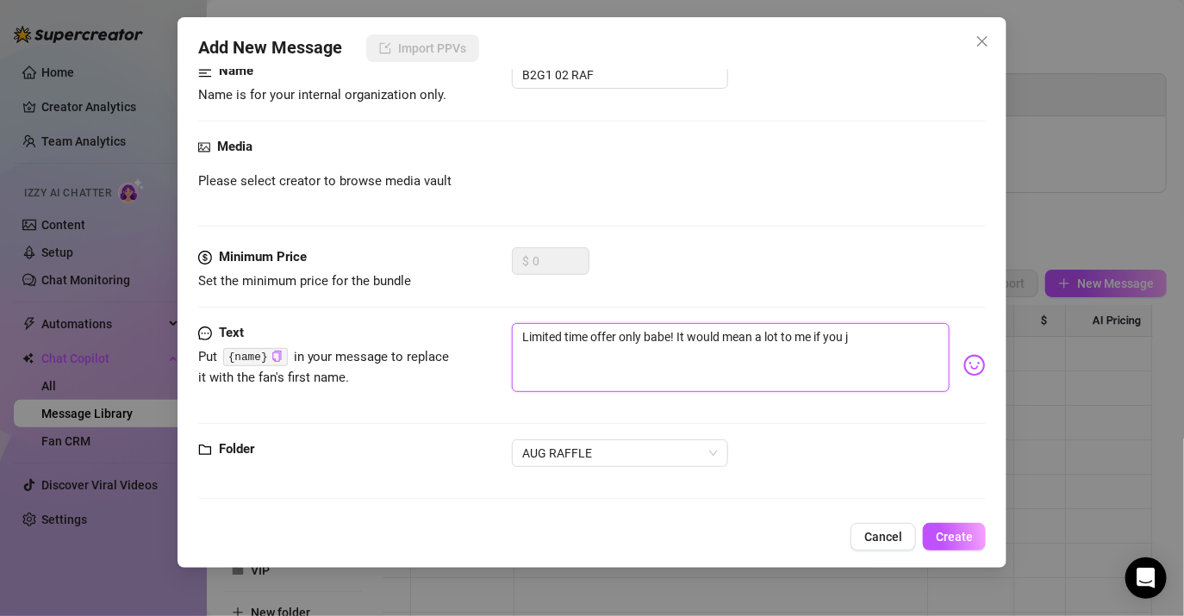
type textarea "Limited time offer only babe! It would mean a lot to me if you jo"
type textarea "Limited time offer only babe! It would mean a lot to me if you joi"
type textarea "Limited time offer only babe! It would mean a lot to me if you join"
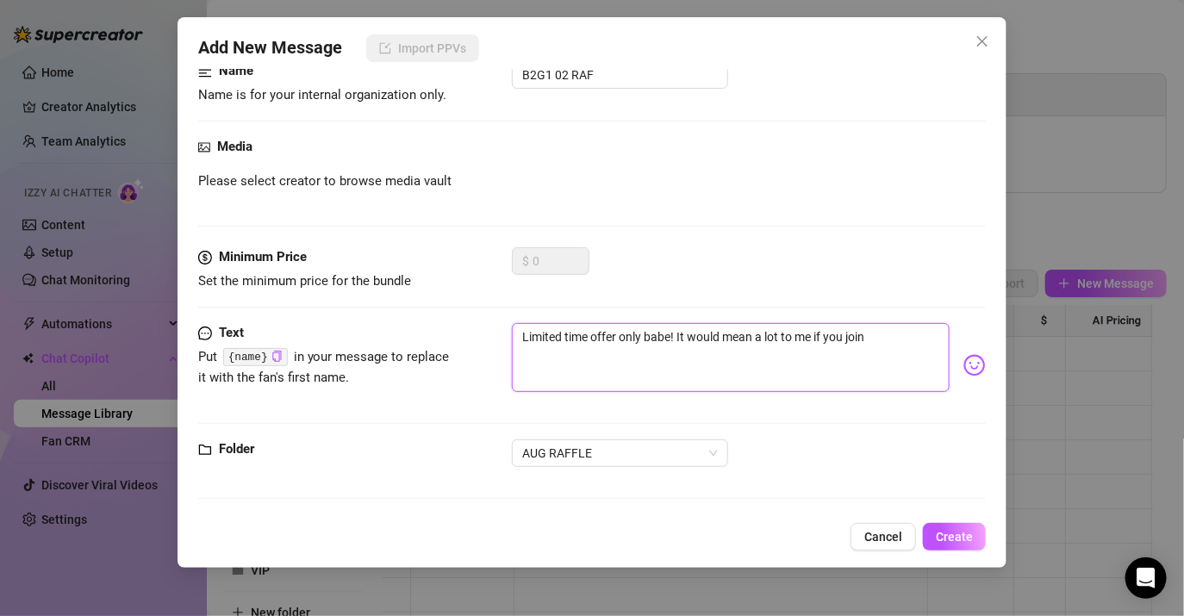
type textarea "Limited time offer only babe! It would mean a lot to me if you join."
type textarea "Limited time offer only babe! It would mean a lot to me if you join. 😍"
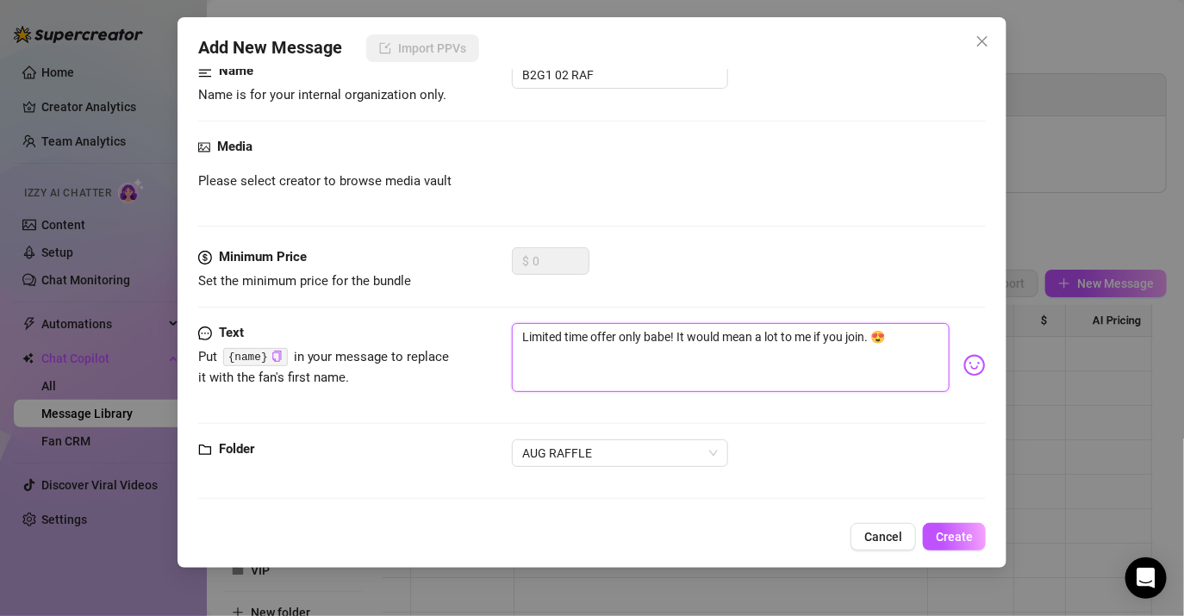
scroll to position [0, 0]
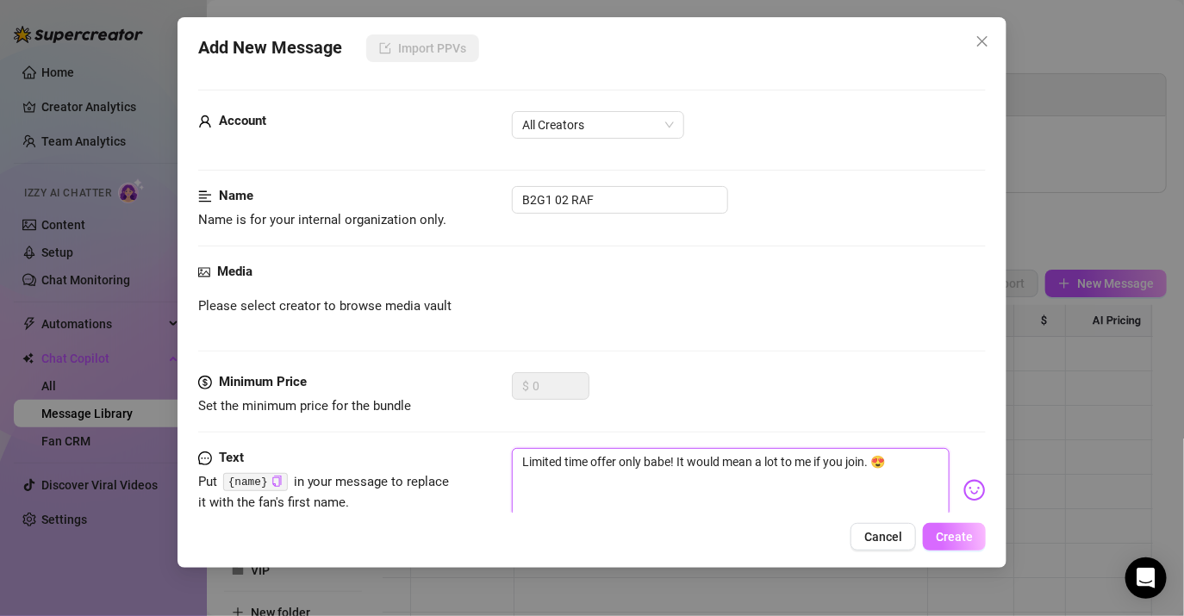
type textarea "Limited time offer only babe! It would mean a lot to me if you join. 😍"
click at [968, 534] on span "Create" at bounding box center [954, 537] width 37 height 14
